Goal: Obtain resource: Download file/media

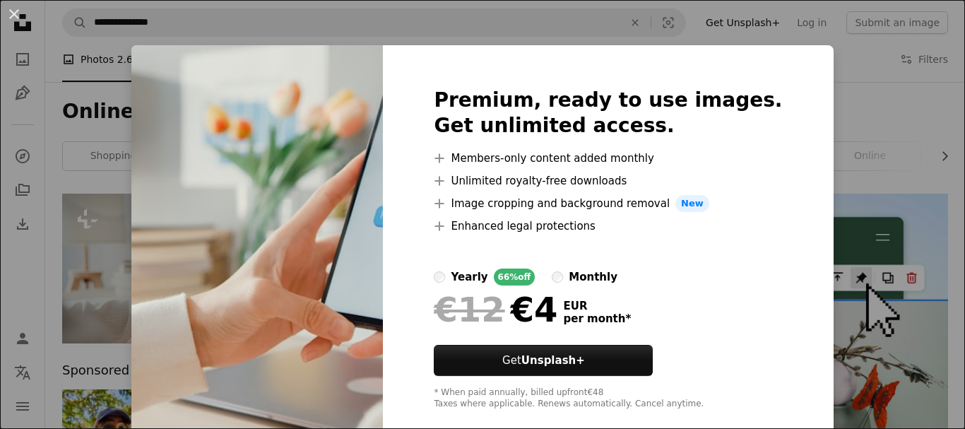
click at [846, 72] on div "An X shape Premium, ready to use images. Get unlimited access. A plus sign Memb…" at bounding box center [482, 214] width 965 height 429
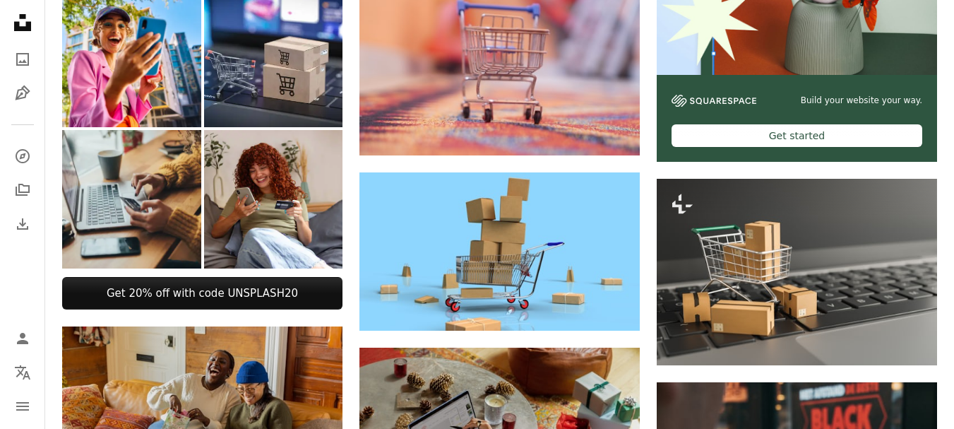
scroll to position [424, 0]
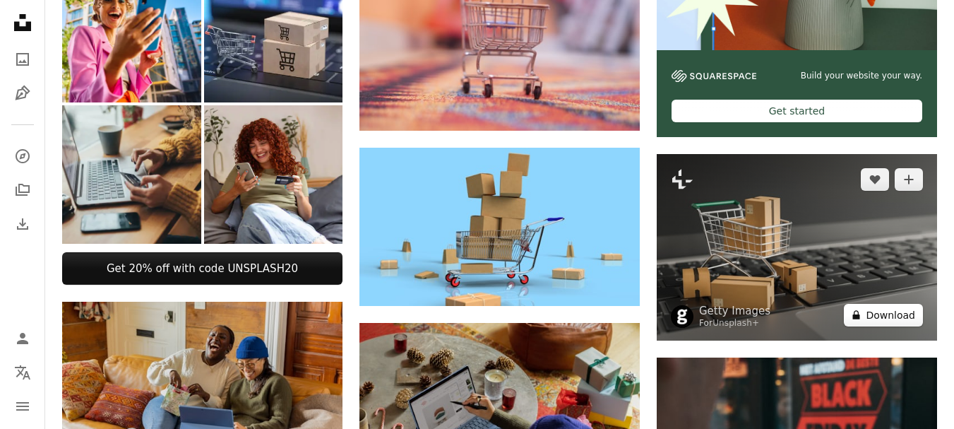
click at [882, 314] on button "A lock Download" at bounding box center [883, 315] width 79 height 23
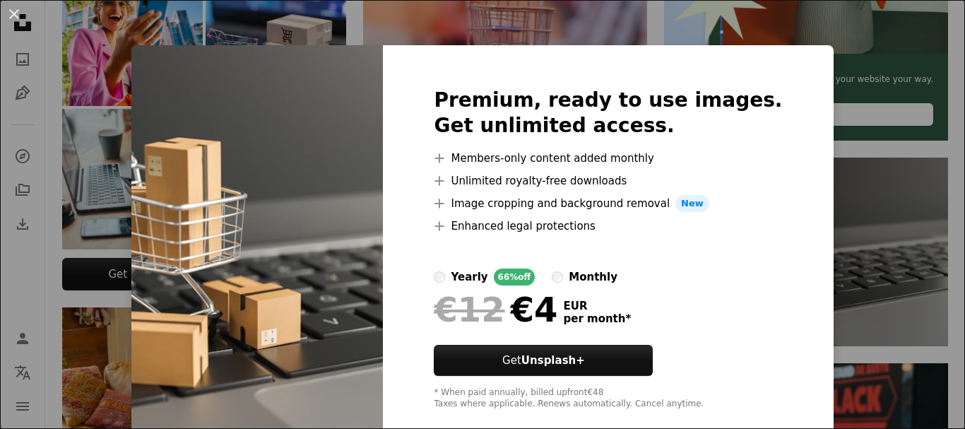
click at [775, 73] on div "Premium, ready to use images. Get unlimited access. A plus sign Members-only co…" at bounding box center [608, 248] width 450 height 407
click at [855, 54] on div "An X shape Premium, ready to use images. Get unlimited access. A plus sign Memb…" at bounding box center [482, 214] width 965 height 429
